Goal: Task Accomplishment & Management: Use online tool/utility

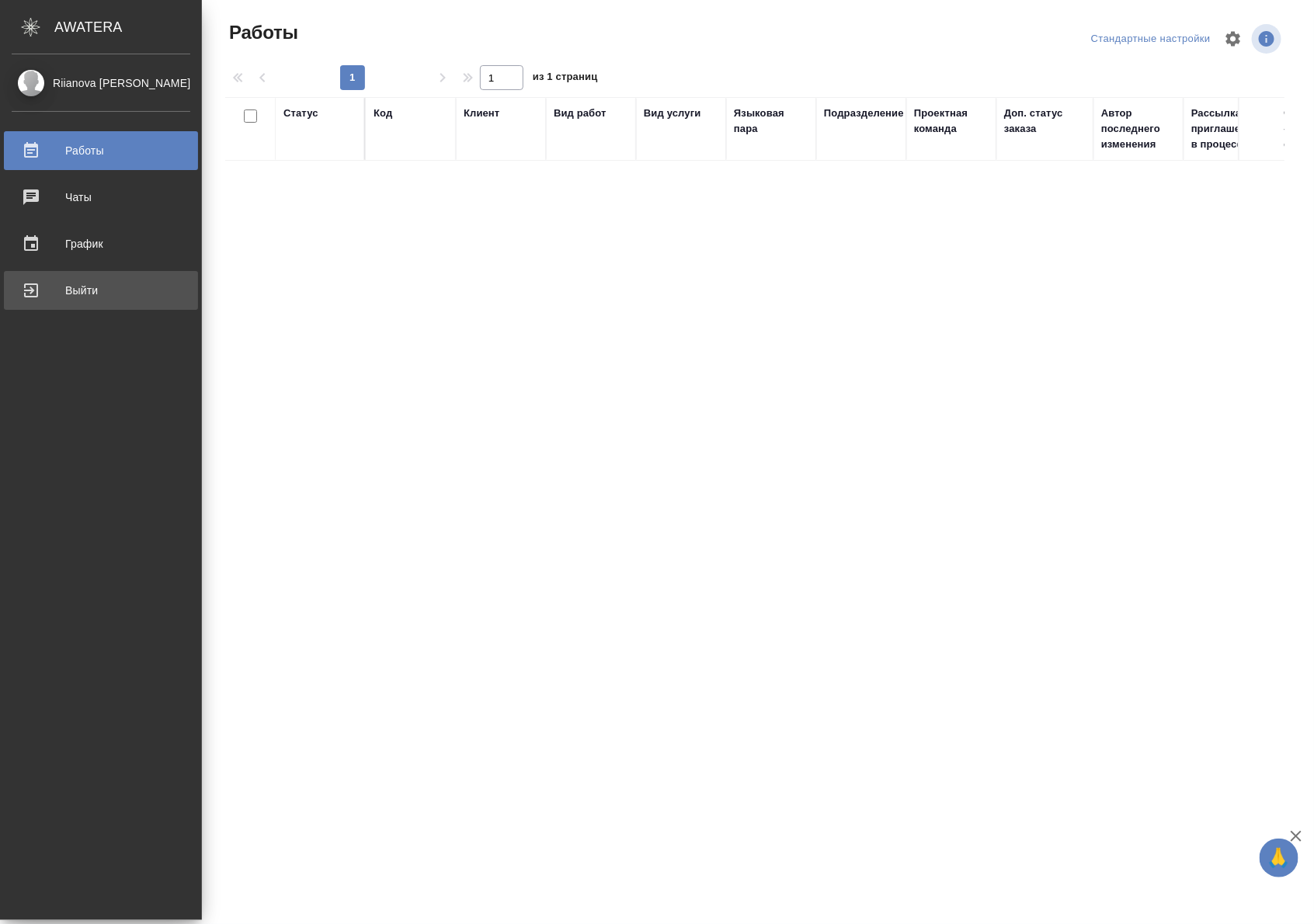
click at [41, 302] on div "Выйти" at bounding box center [101, 291] width 179 height 23
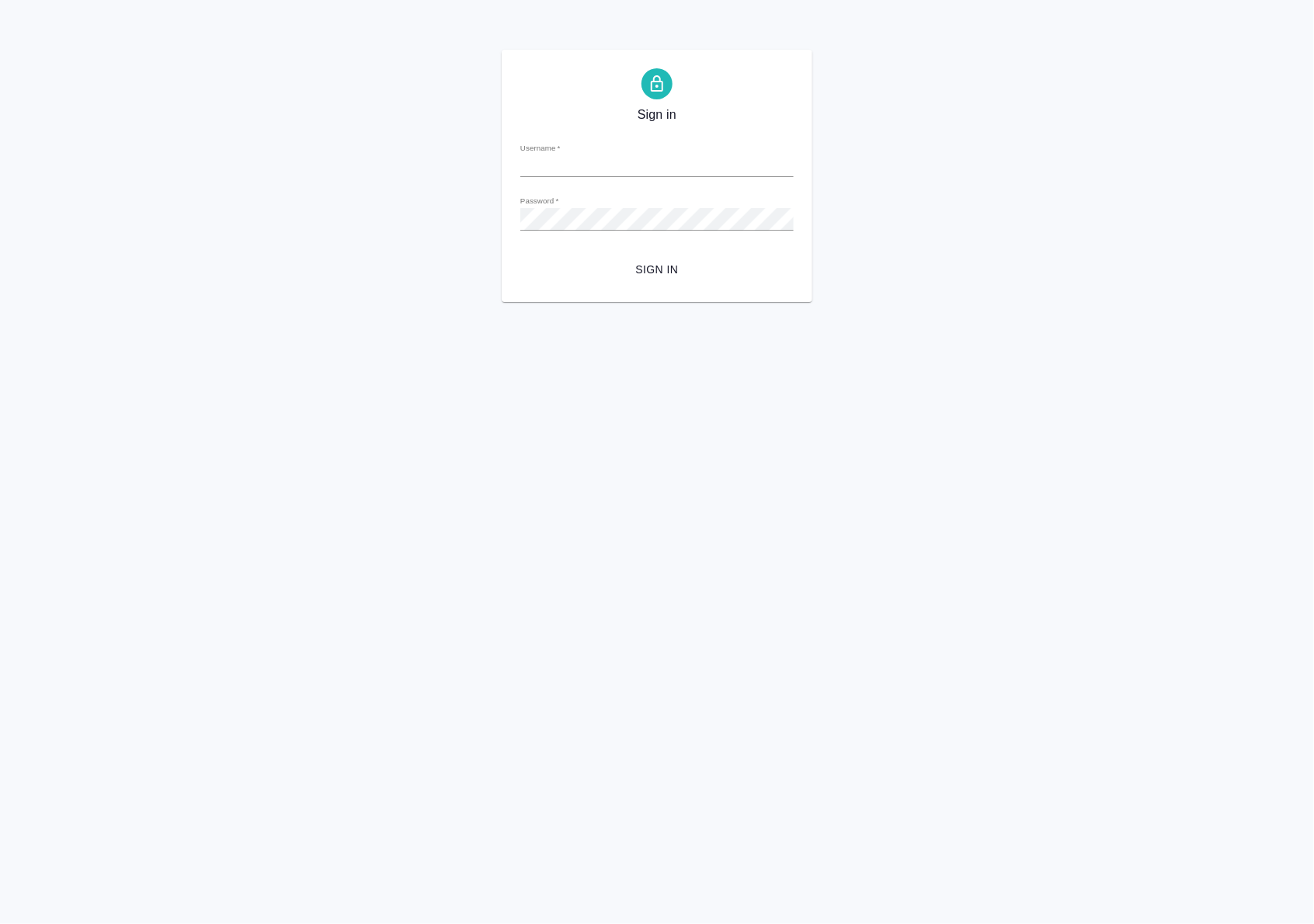
type input "a.riianova@awatera.com"
click at [630, 280] on button "Sign in" at bounding box center [657, 270] width 273 height 29
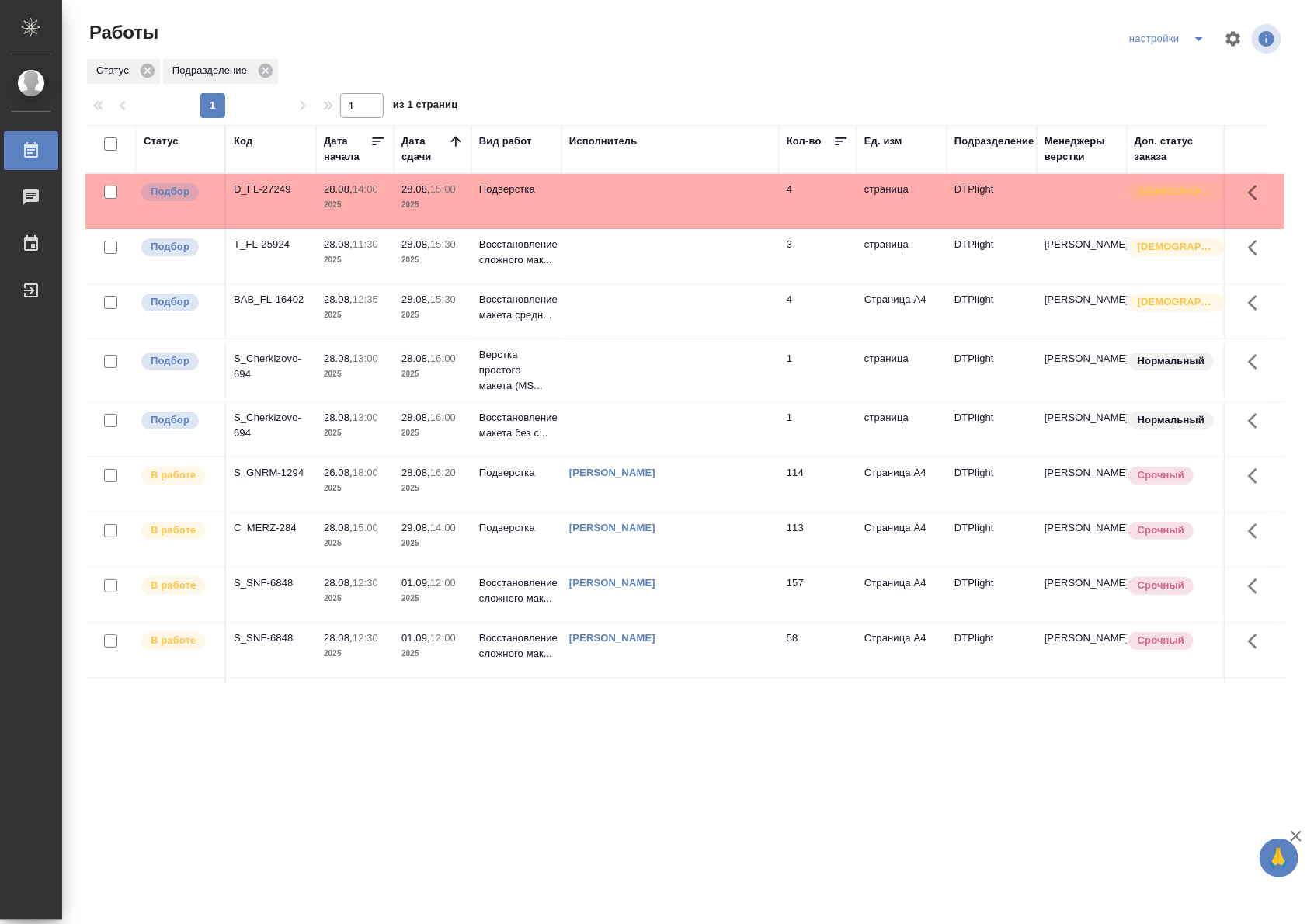
click at [754, 487] on td "[PERSON_NAME]" at bounding box center [670, 484] width 218 height 54
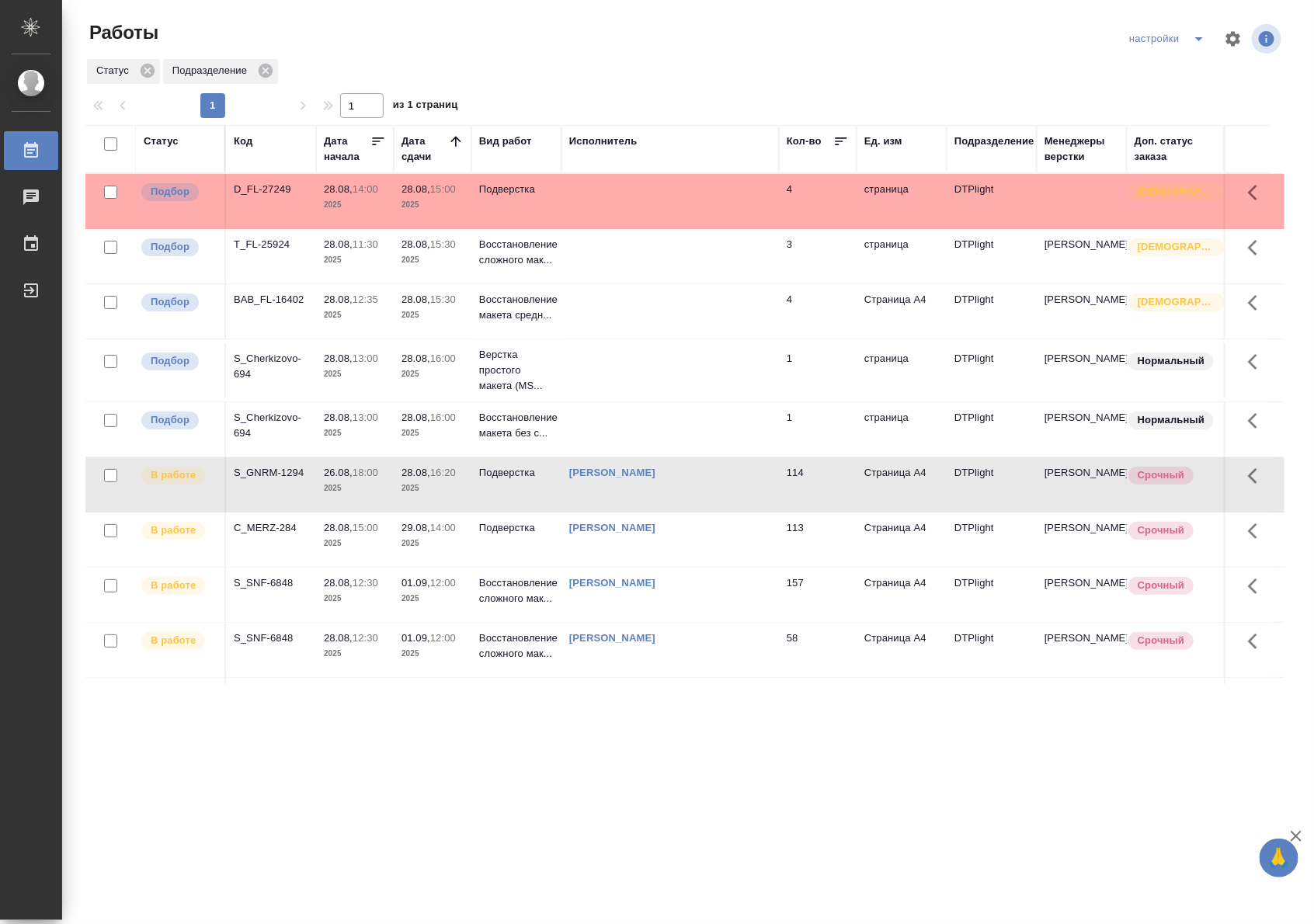
click at [736, 487] on td "[PERSON_NAME]" at bounding box center [670, 484] width 218 height 54
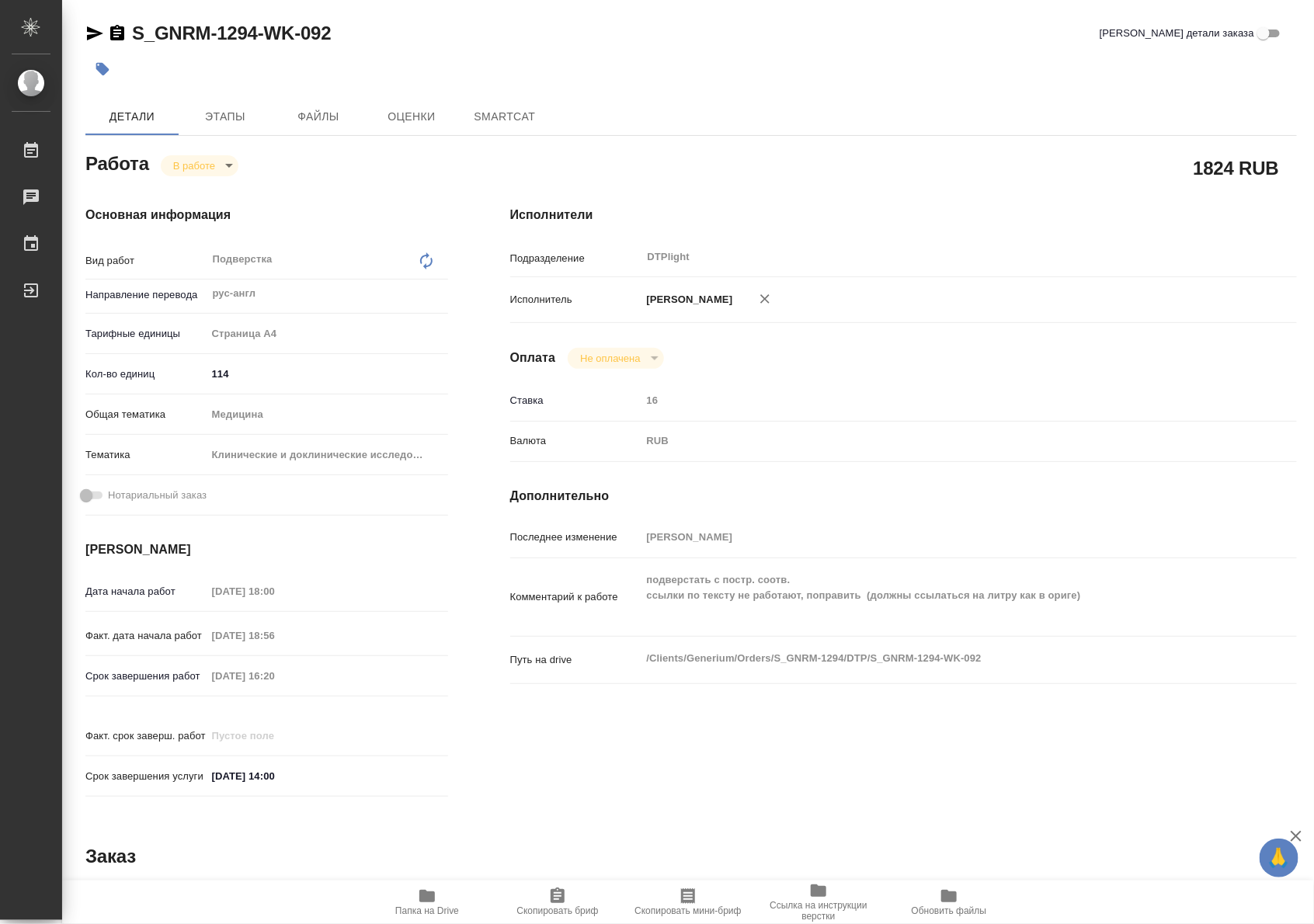
type textarea "x"
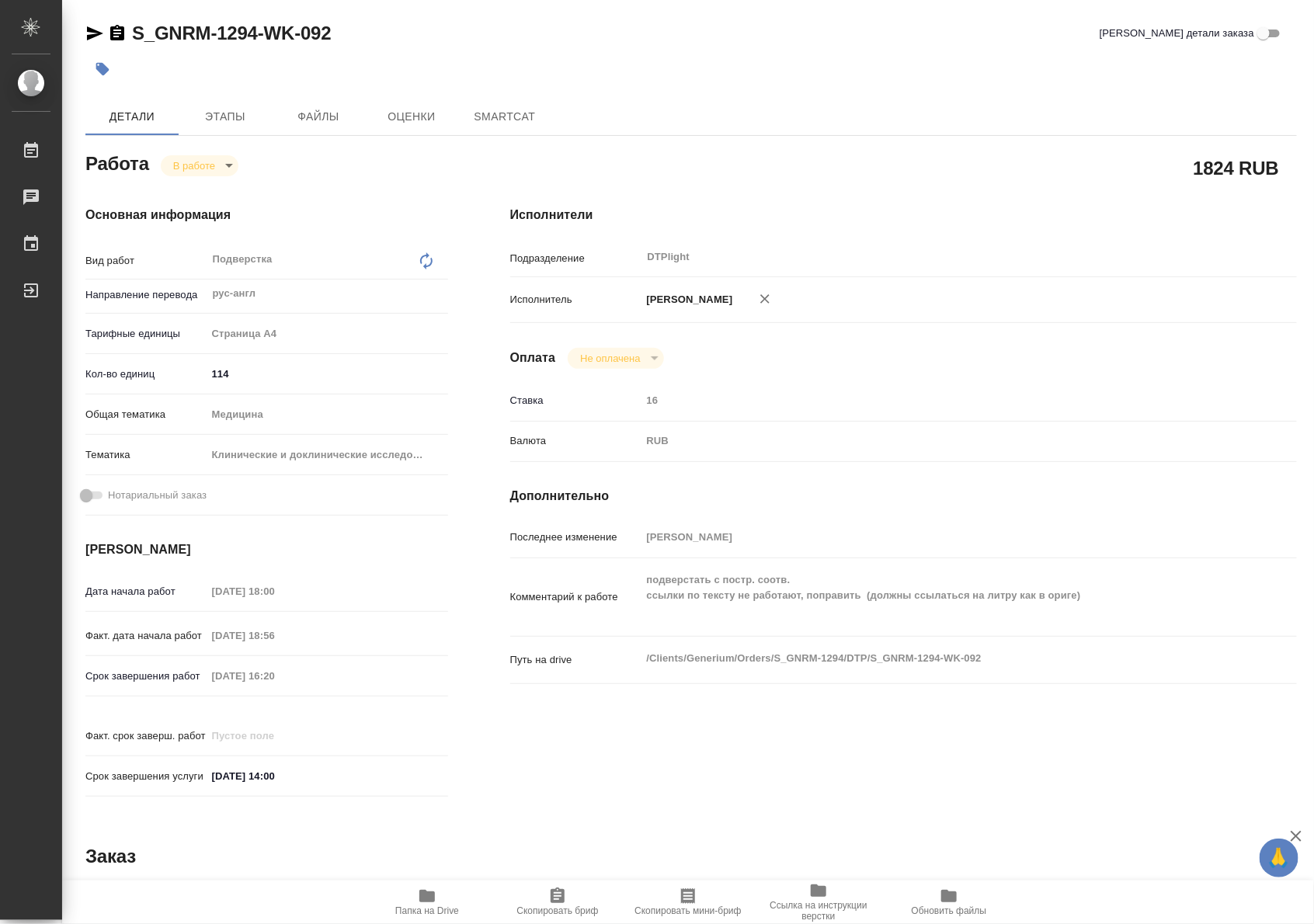
type textarea "x"
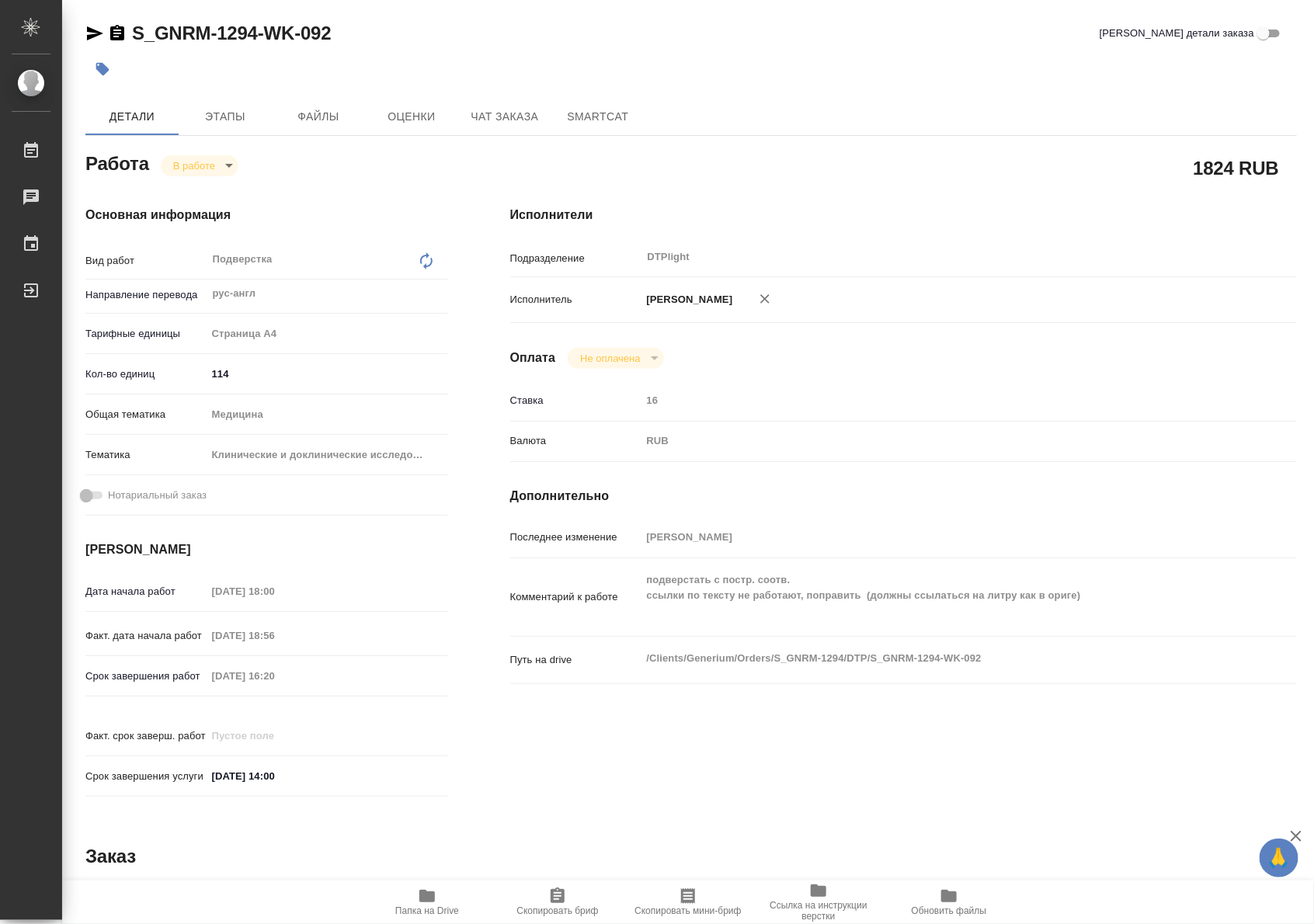
type textarea "x"
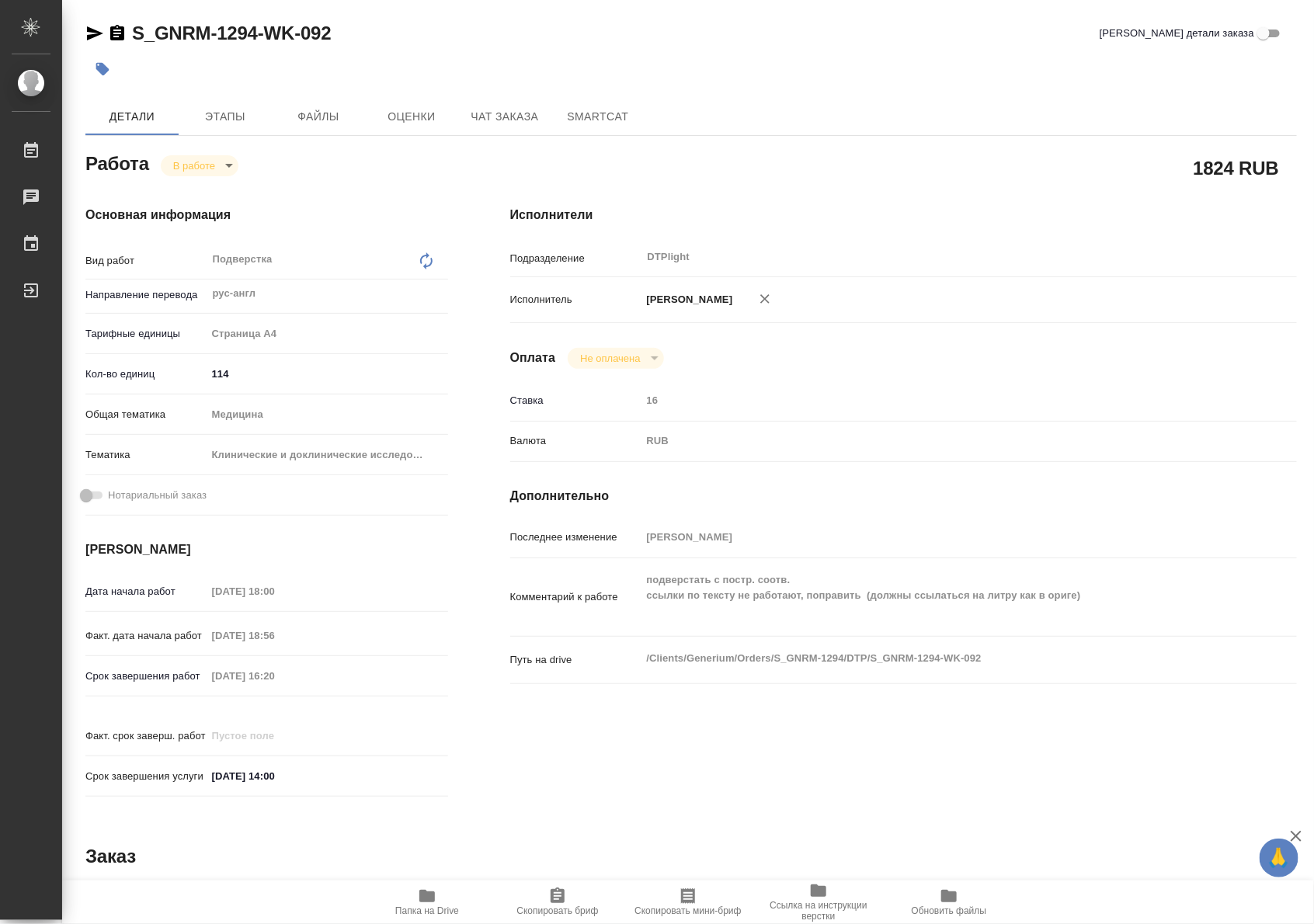
type textarea "x"
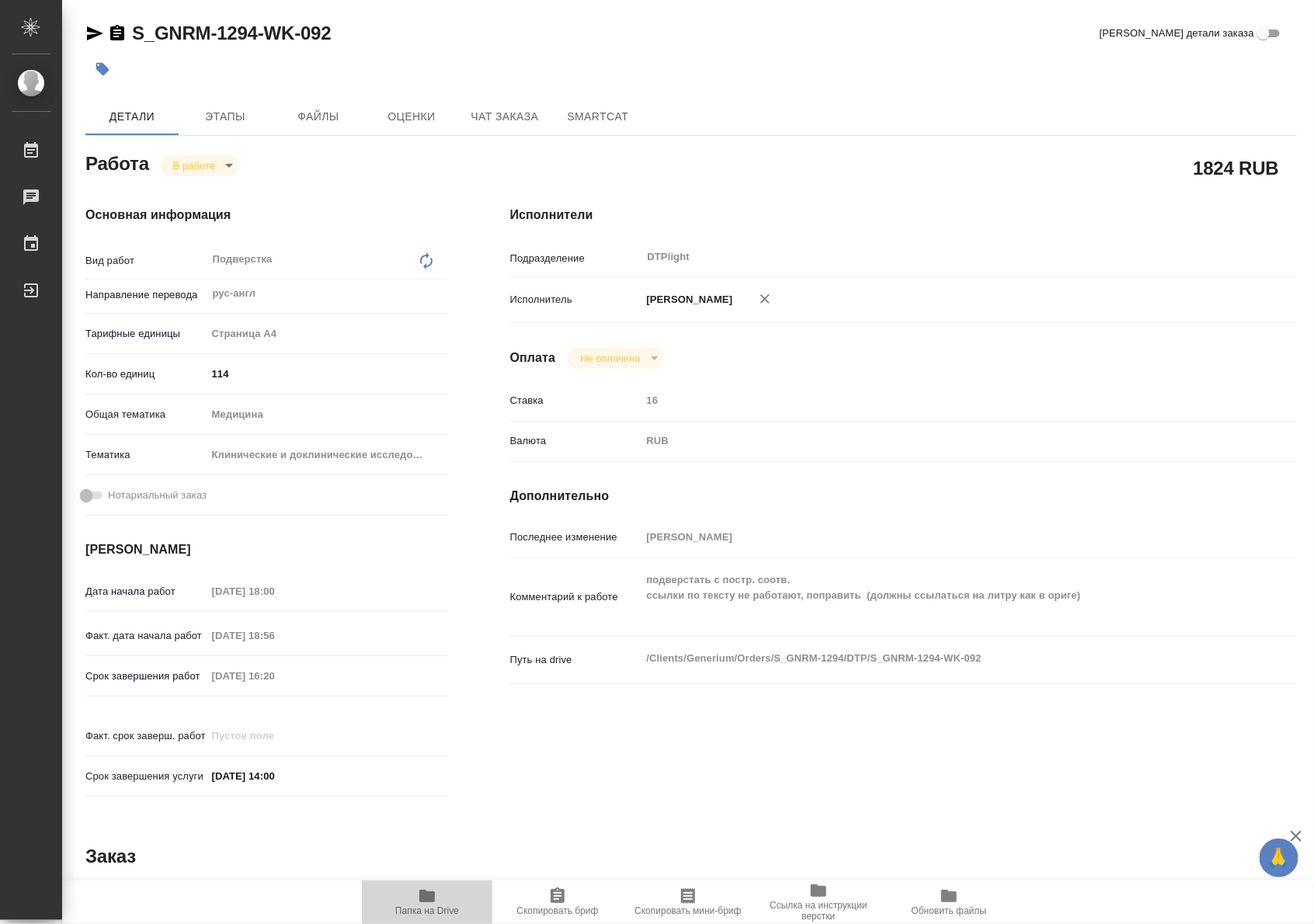
click at [450, 911] on span "Папка на Drive" at bounding box center [427, 910] width 63 height 11
click at [522, 121] on span "Чат заказа" at bounding box center [505, 117] width 75 height 19
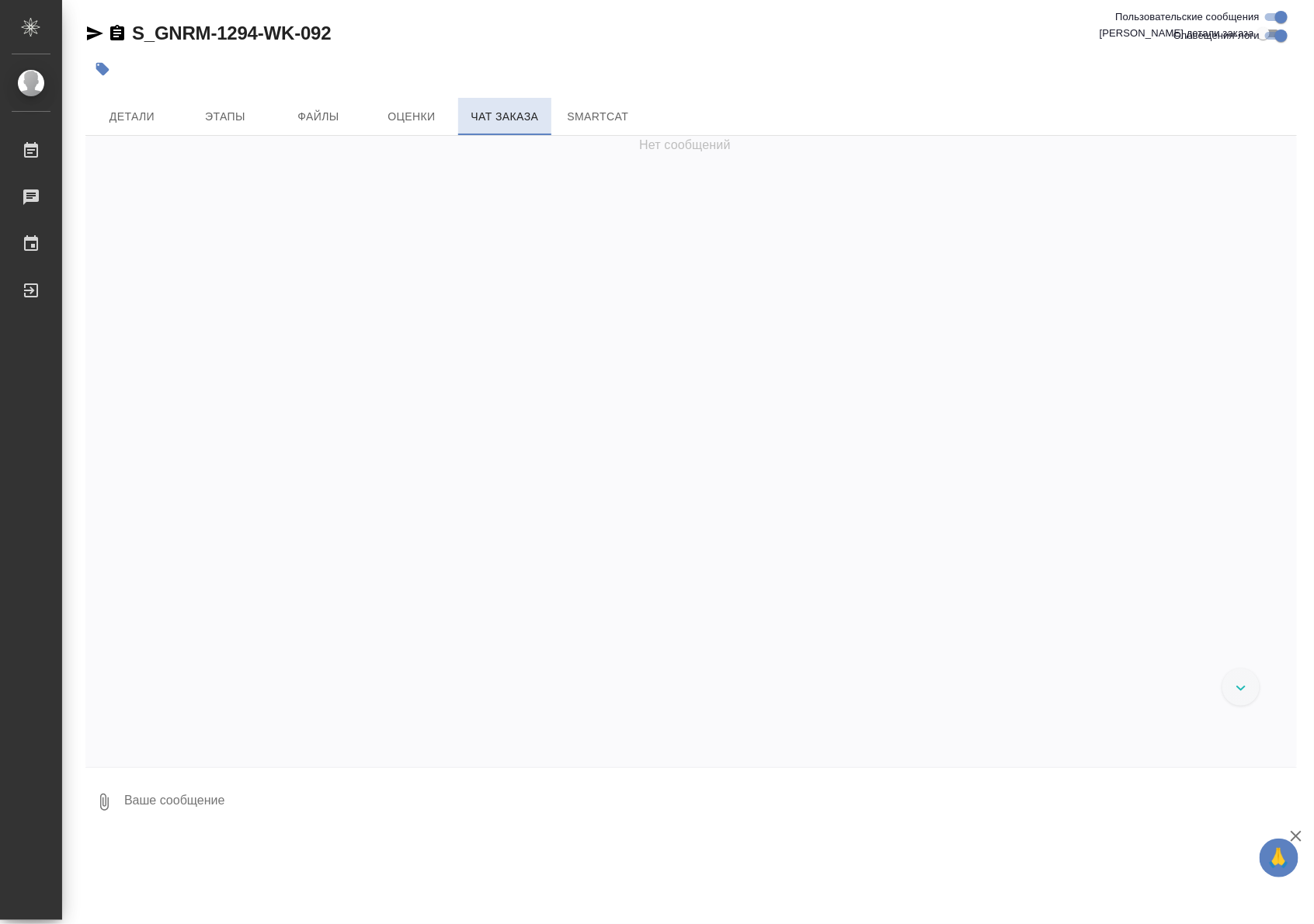
click at [487, 114] on span "Чат заказа" at bounding box center [505, 117] width 75 height 19
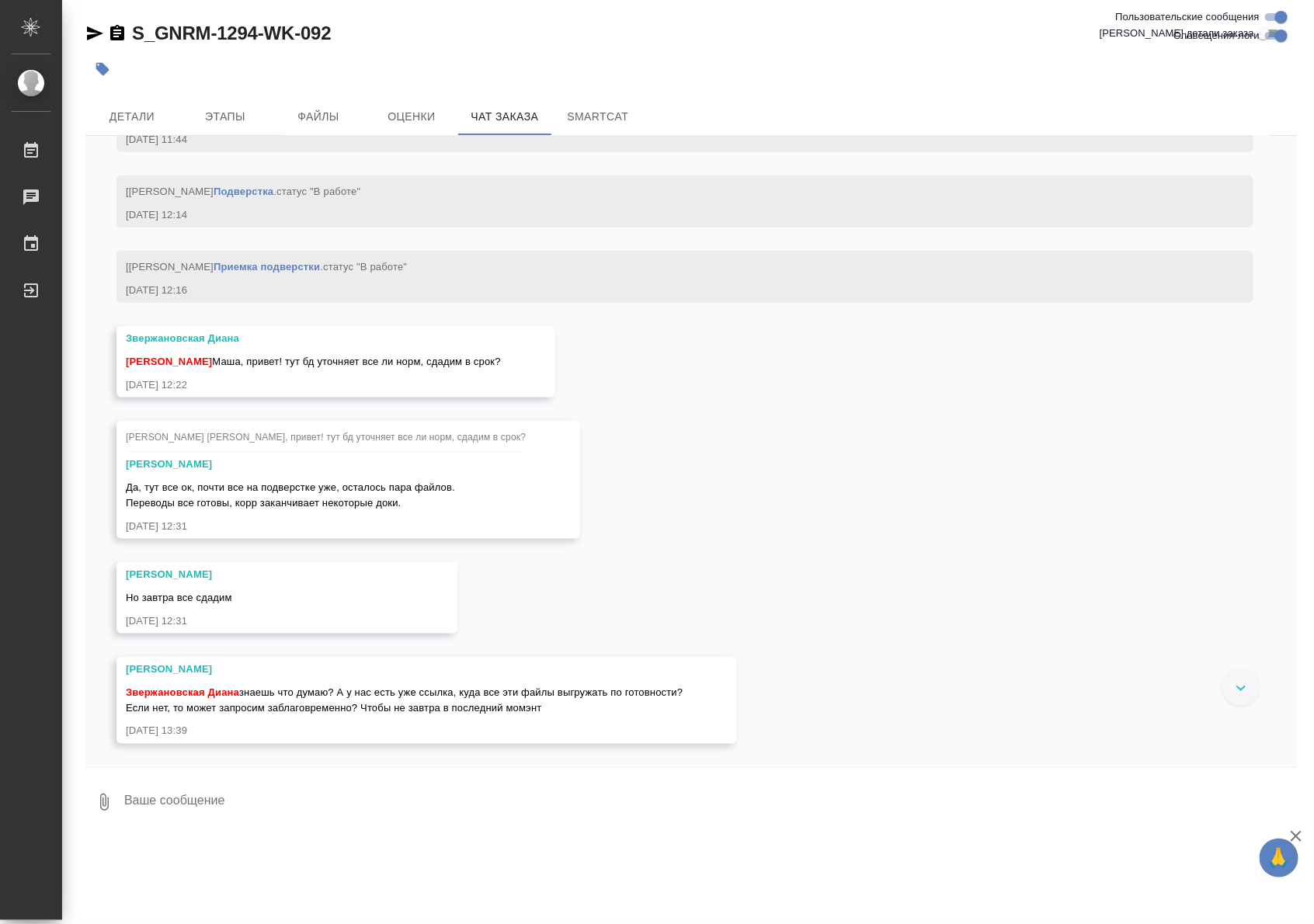
scroll to position [21900, 0]
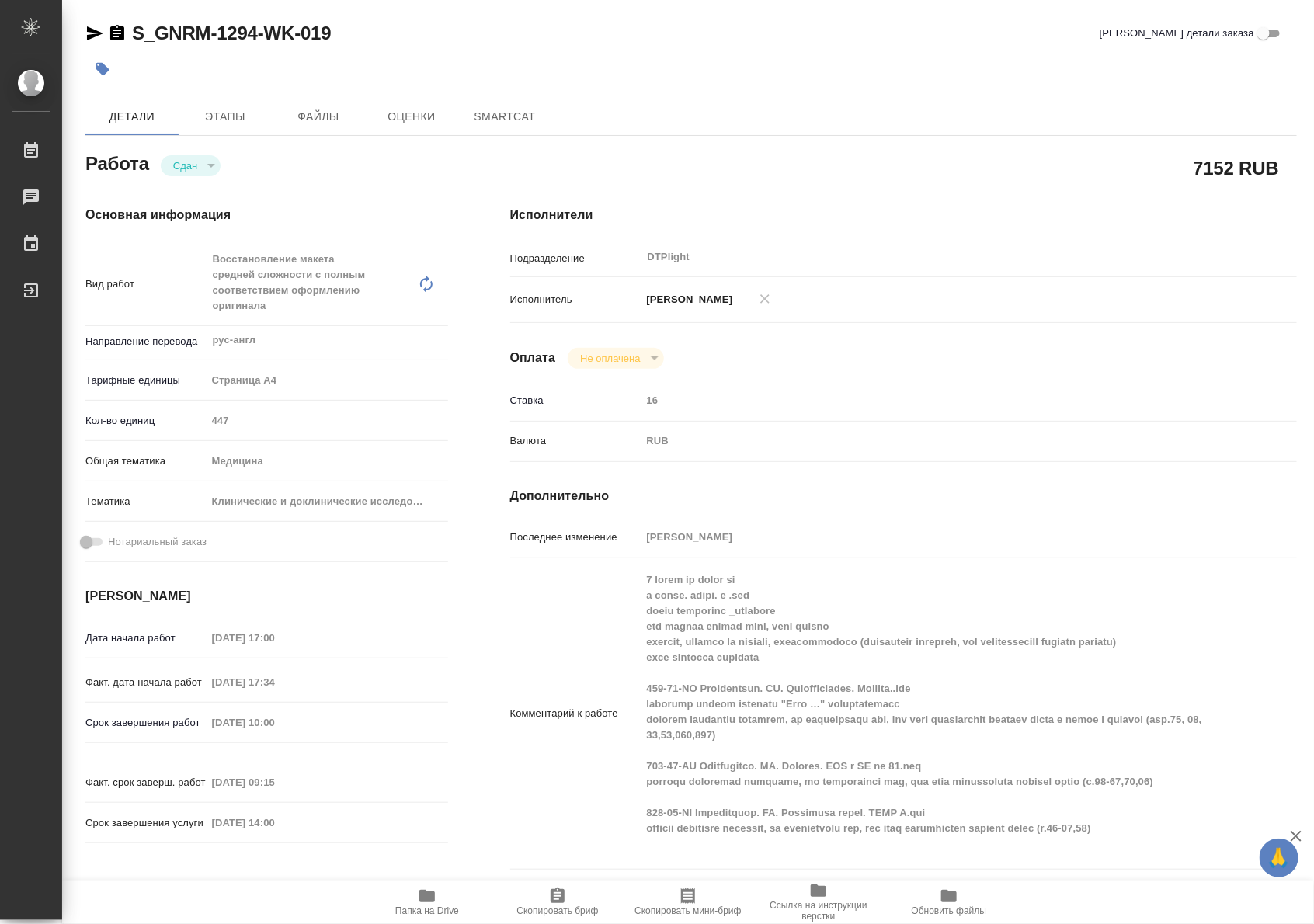
type textarea "x"
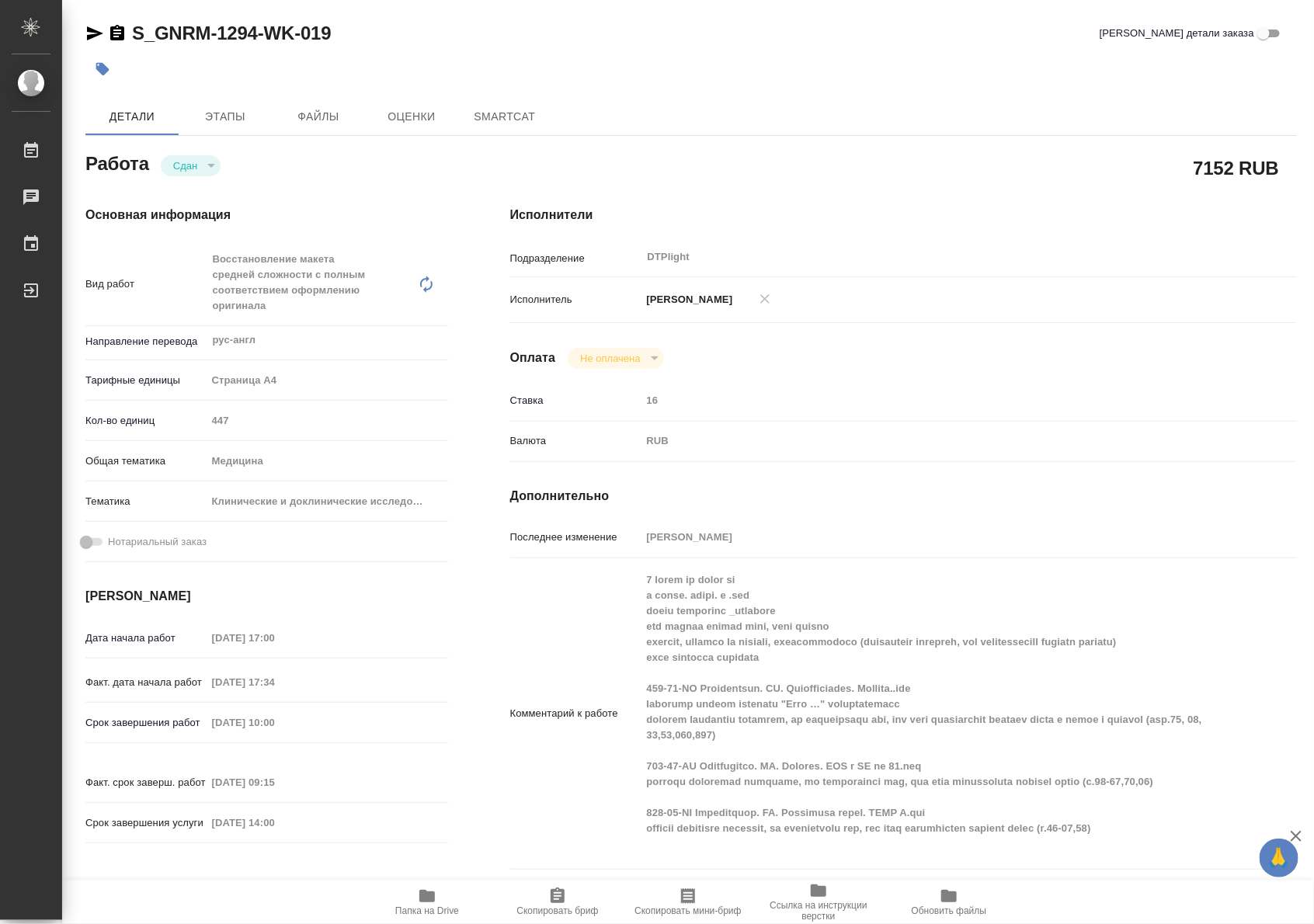
type textarea "x"
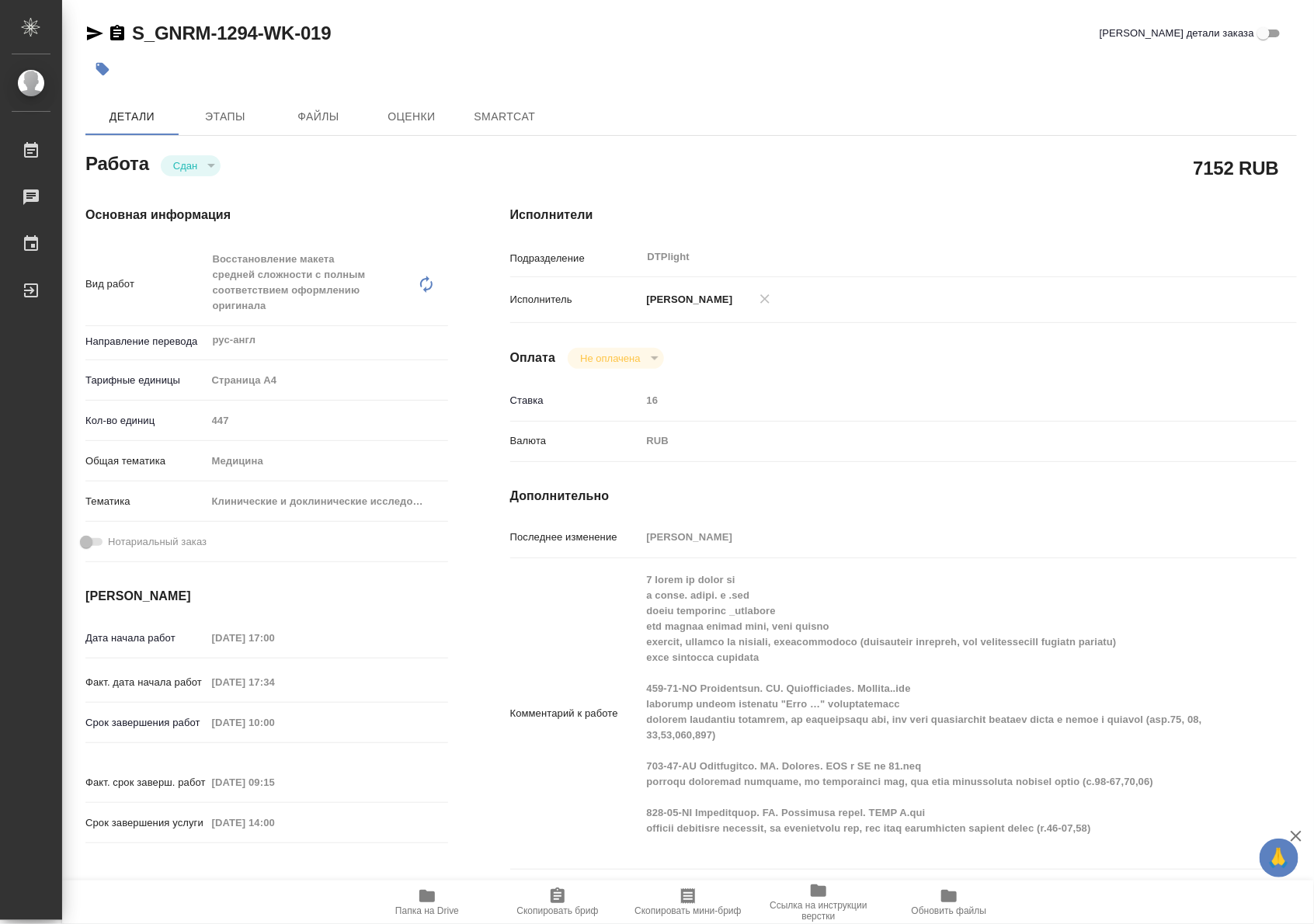
type textarea "x"
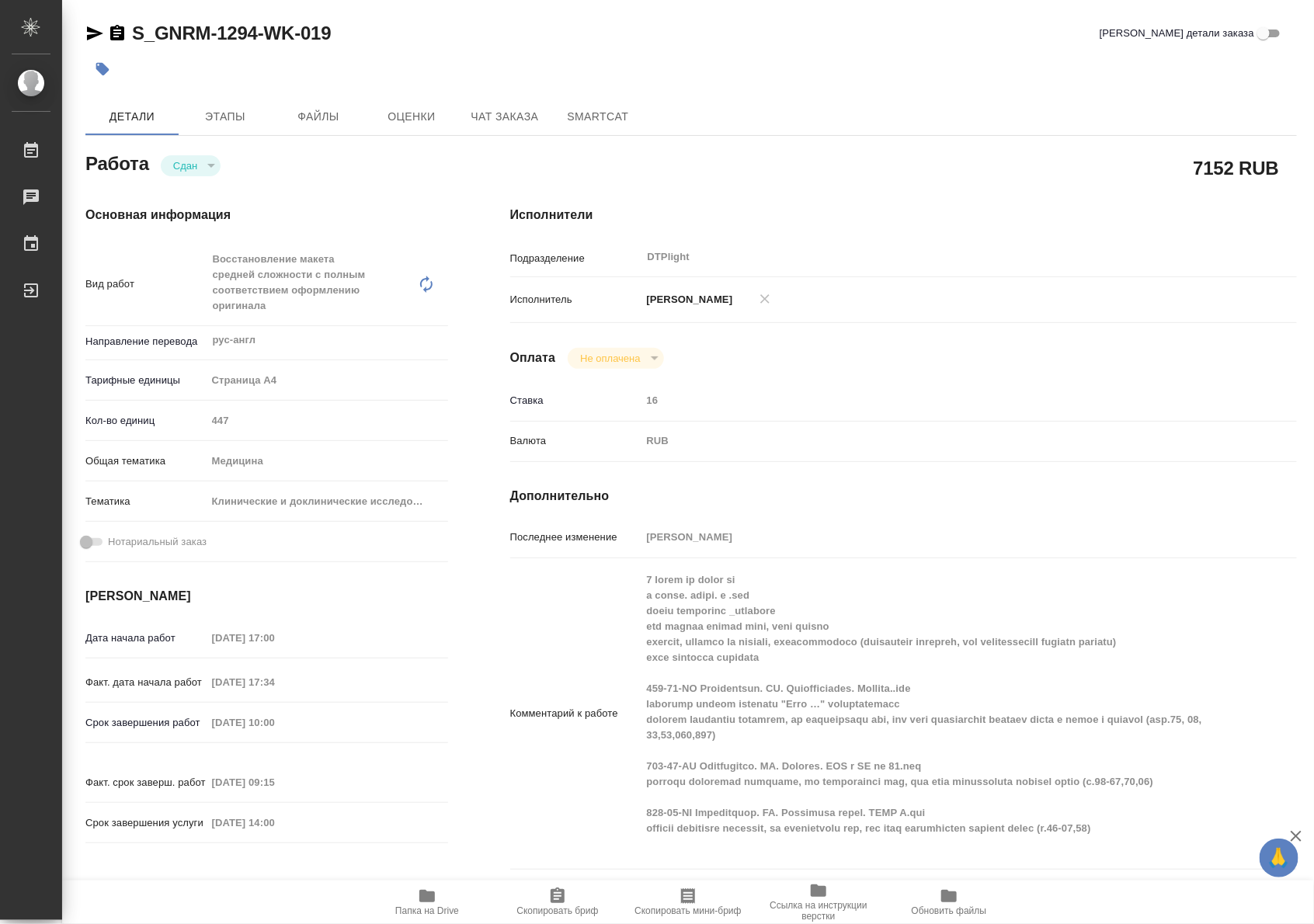
type textarea "x"
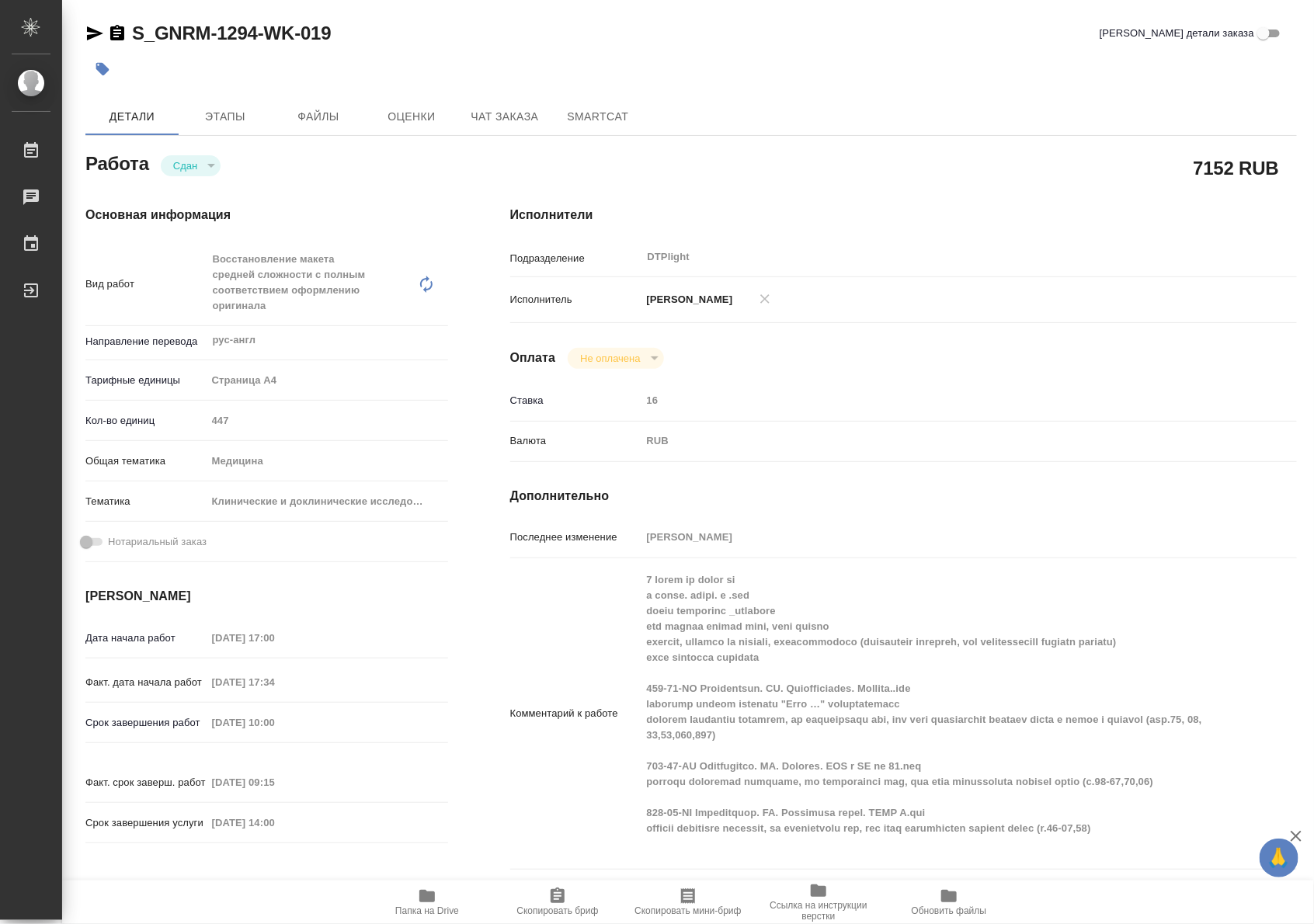
type textarea "x"
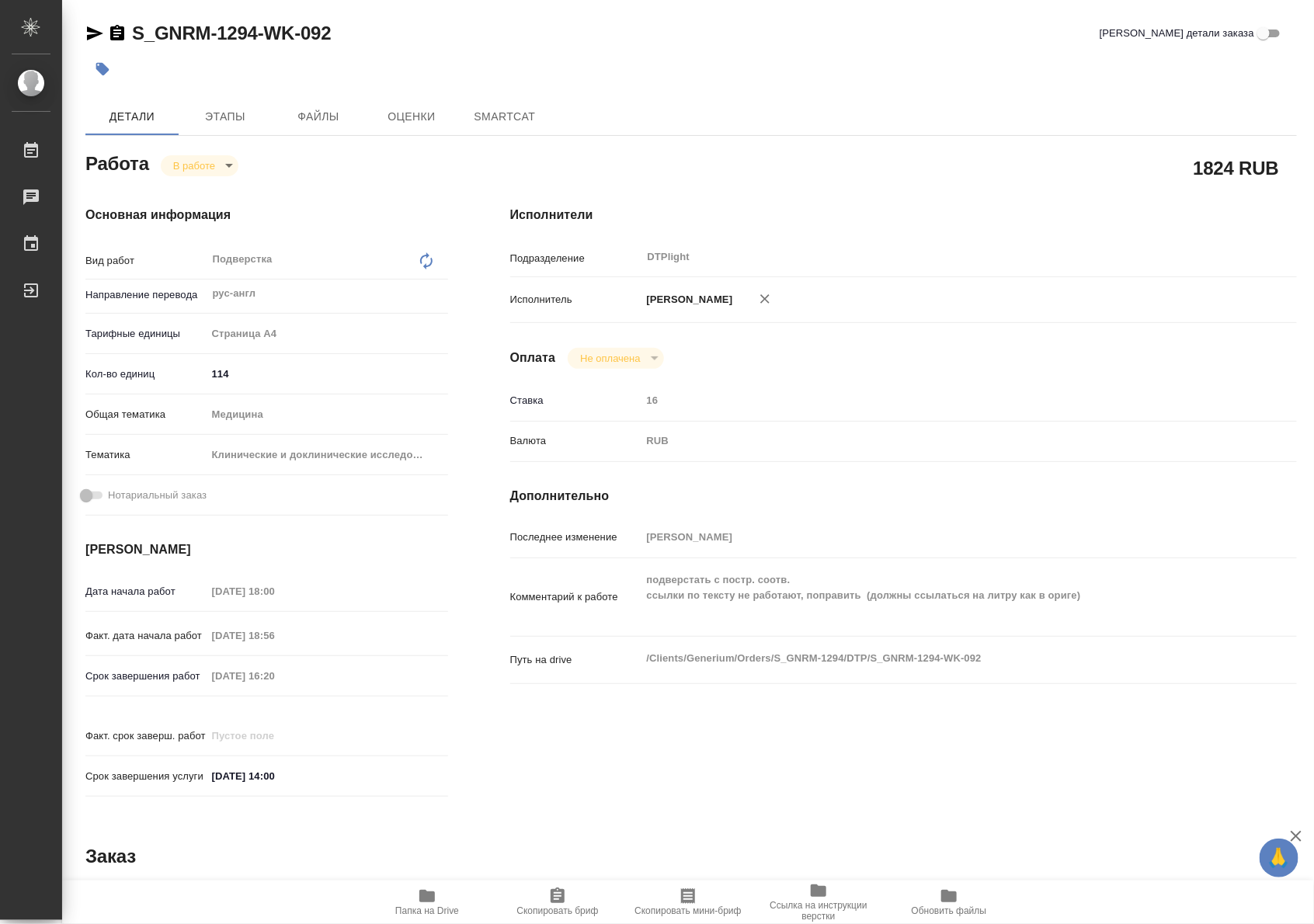
type textarea "x"
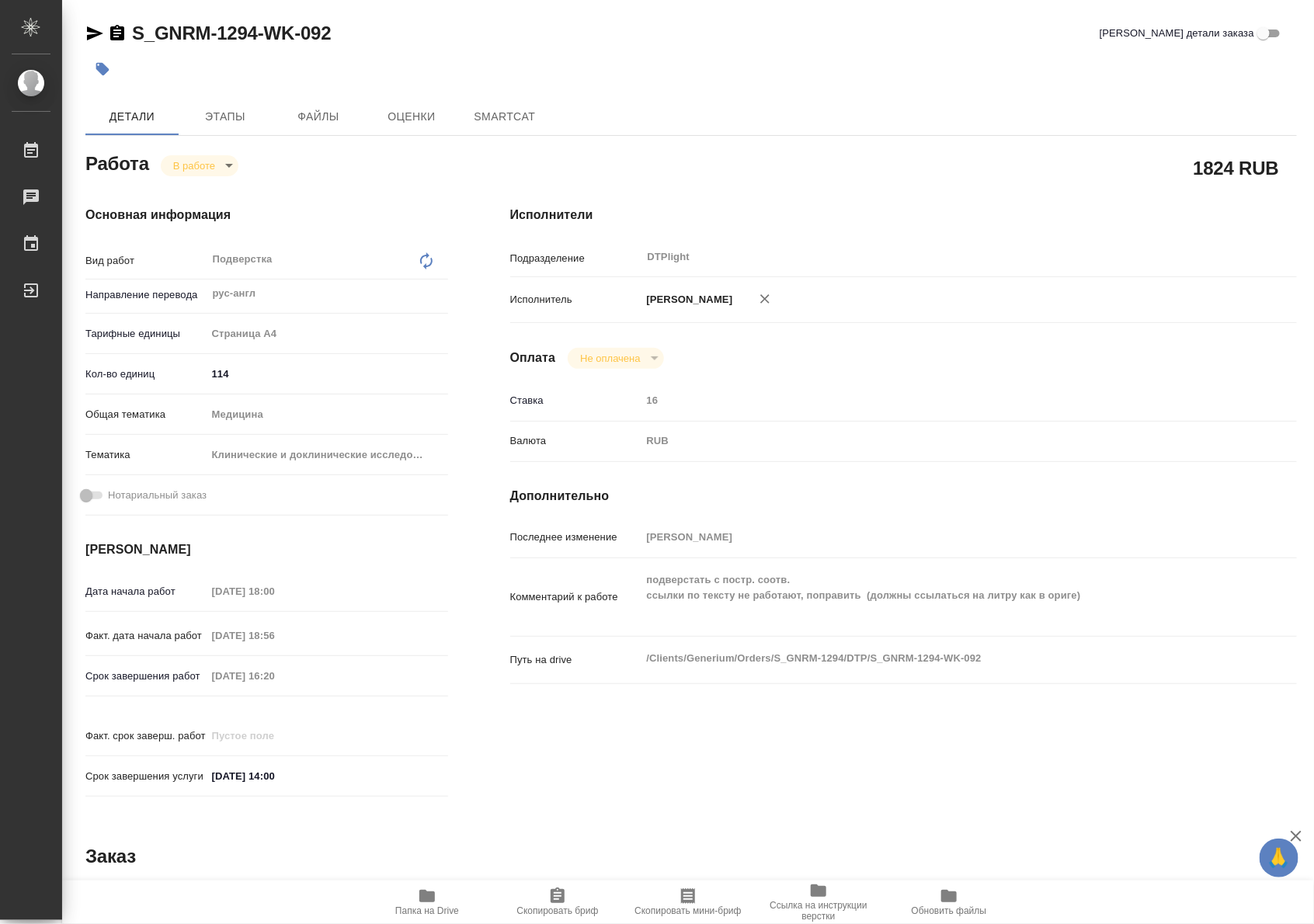
type textarea "x"
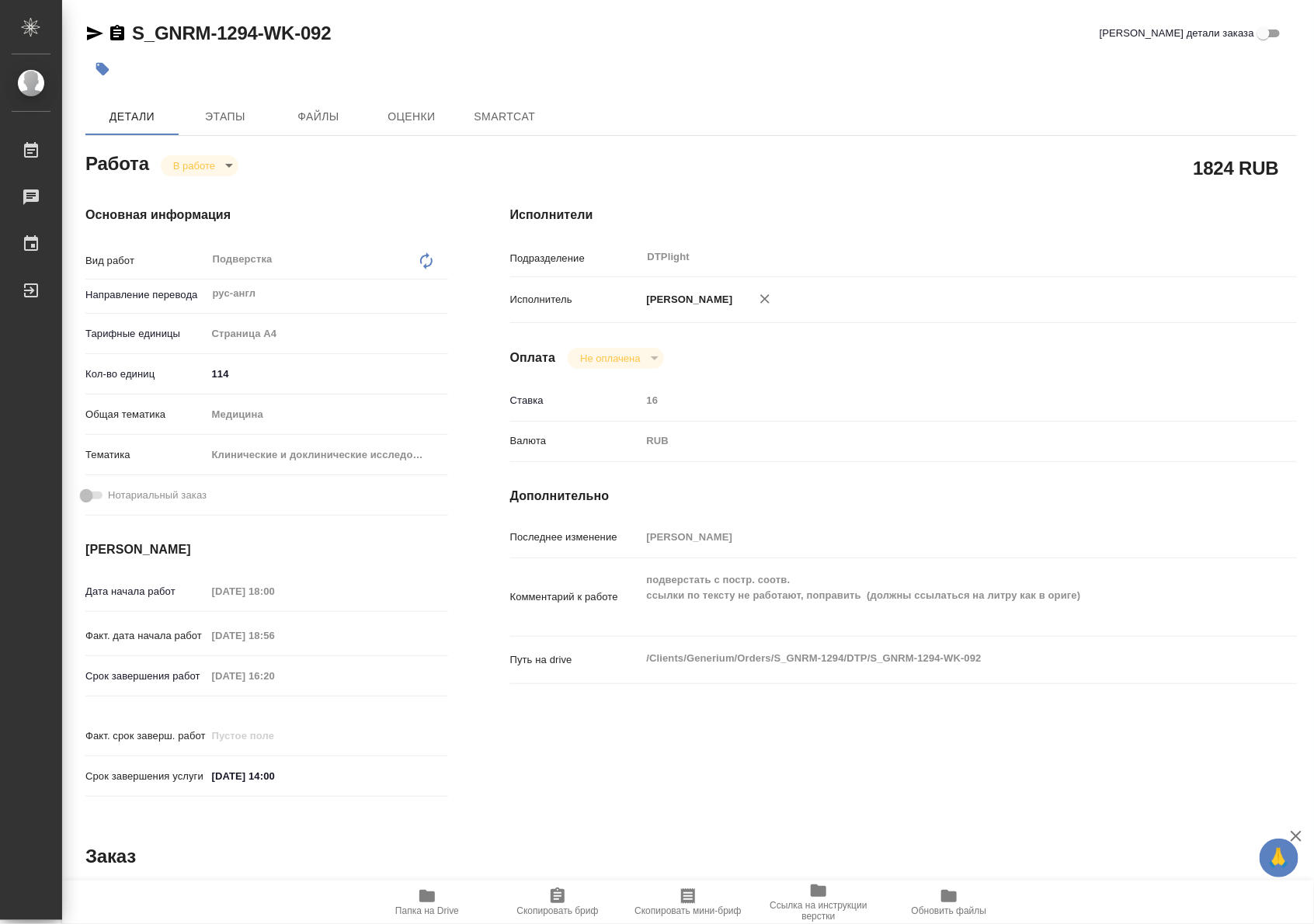
type textarea "x"
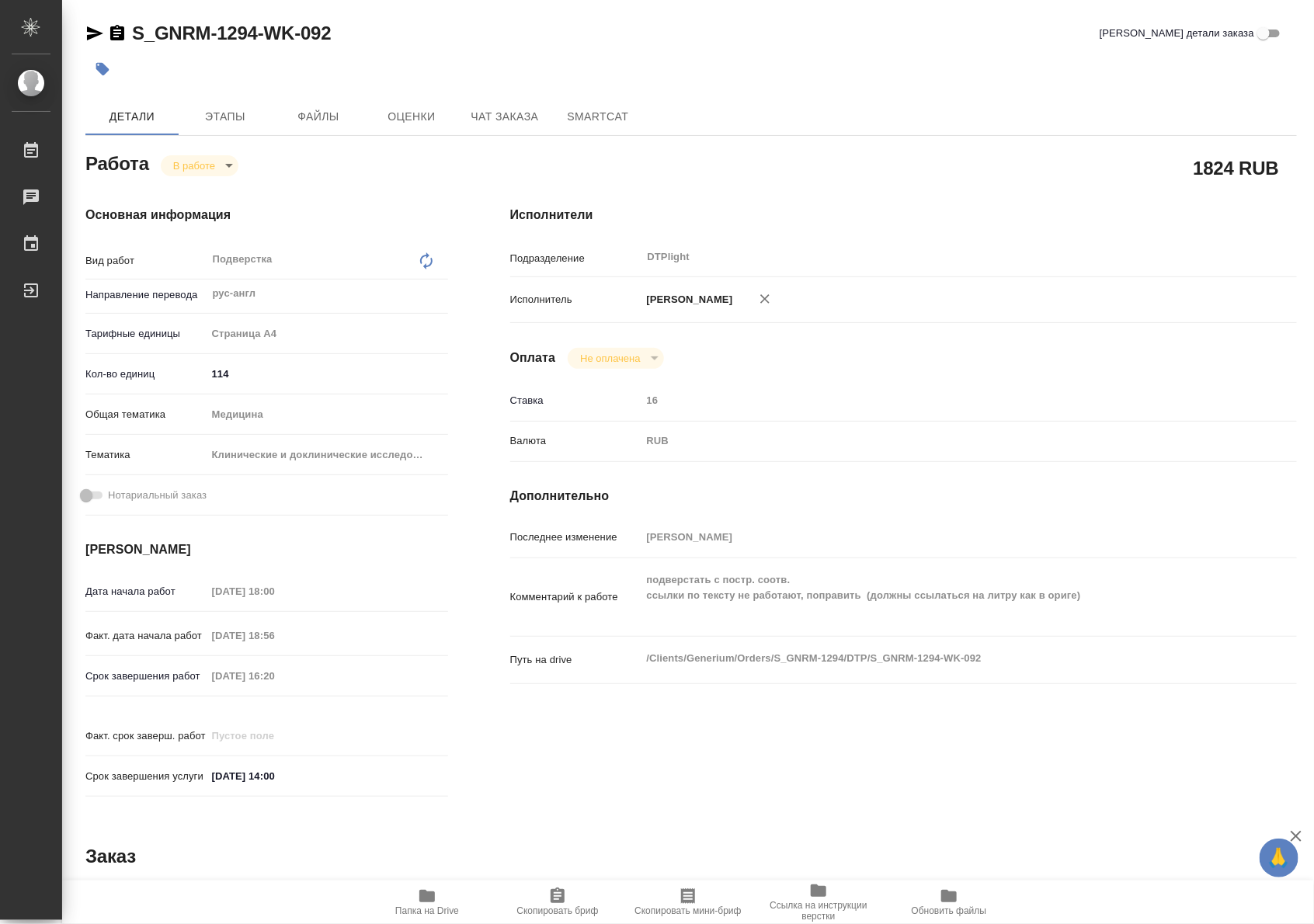
type textarea "x"
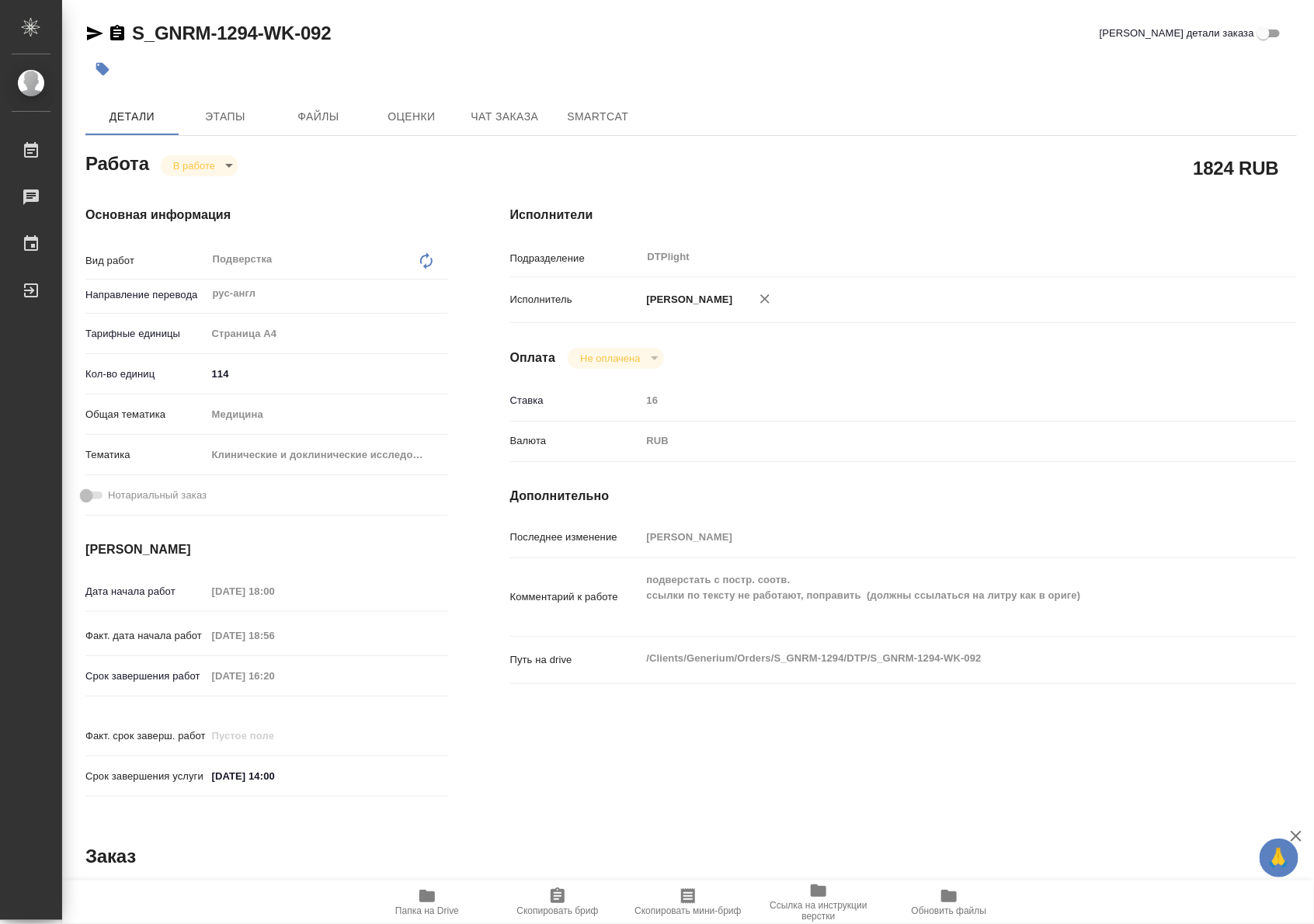
type textarea "x"
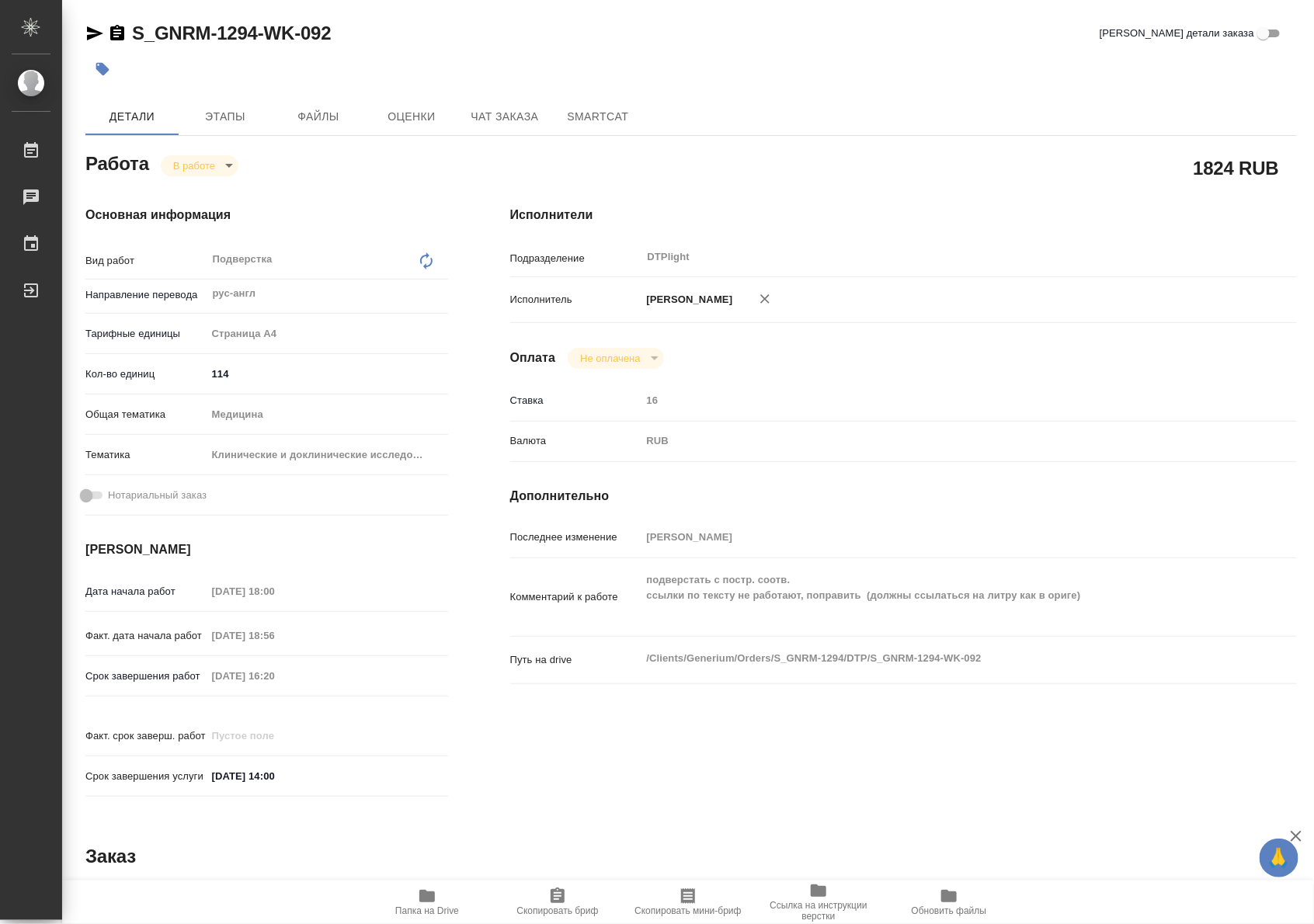
type textarea "x"
